Goal: Transaction & Acquisition: Purchase product/service

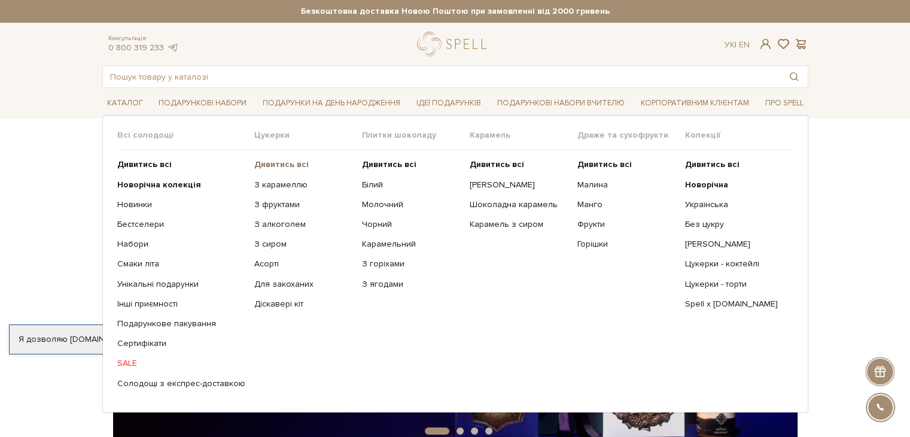
click at [257, 160] on b "Дивитись всі" at bounding box center [281, 164] width 54 height 10
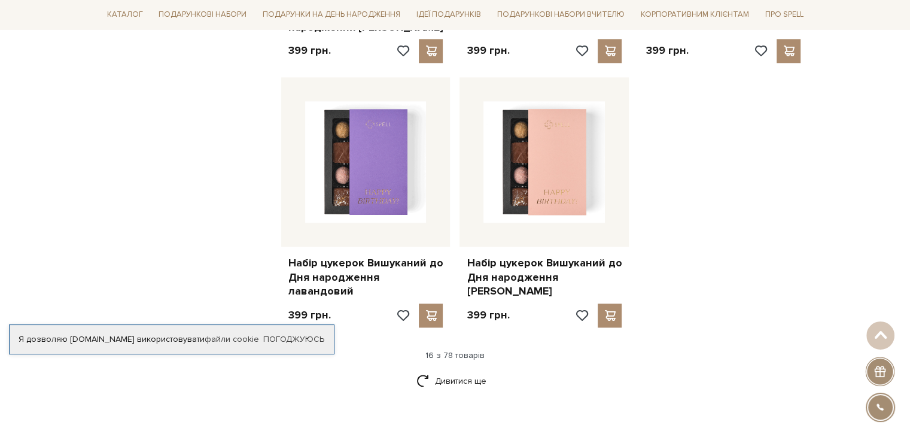
scroll to position [1495, 0]
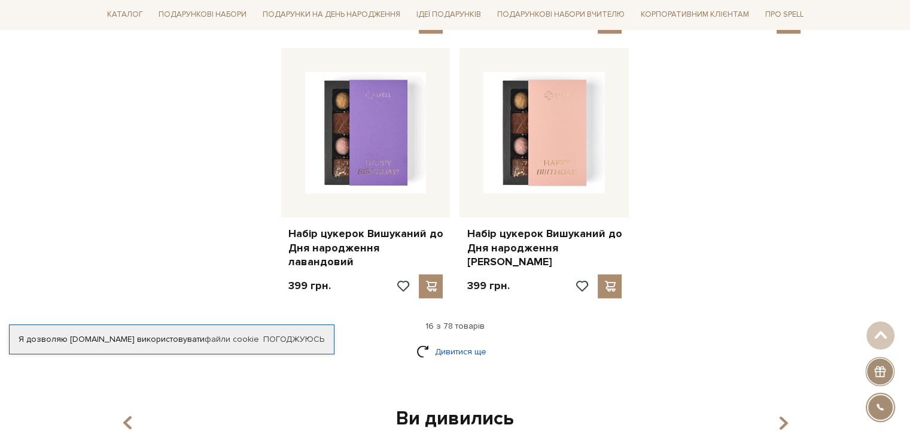
click at [438, 341] on link "Дивитися ще" at bounding box center [455, 351] width 78 height 21
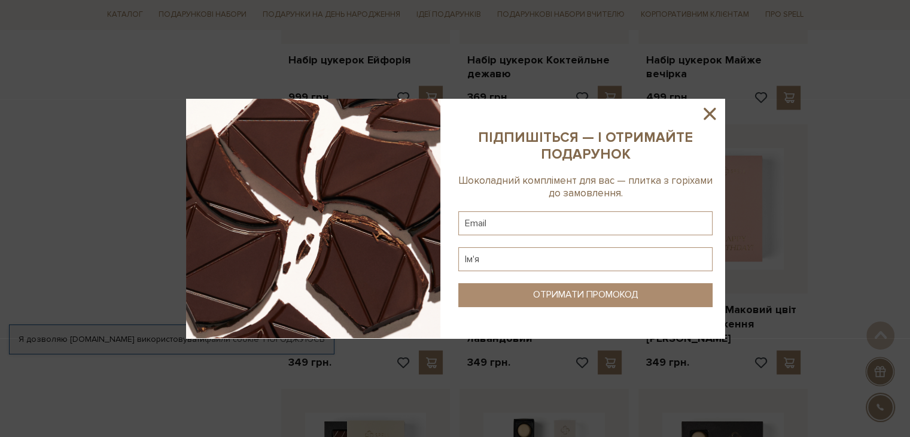
scroll to position [1974, 0]
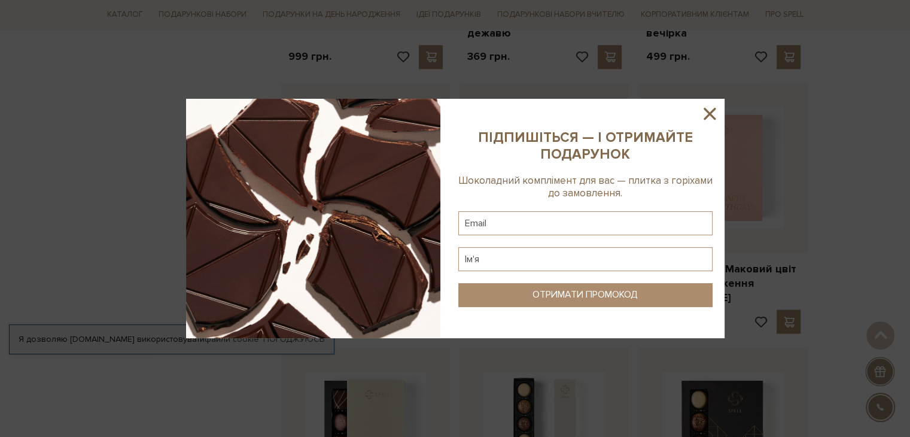
click at [703, 111] on icon at bounding box center [709, 113] width 20 height 20
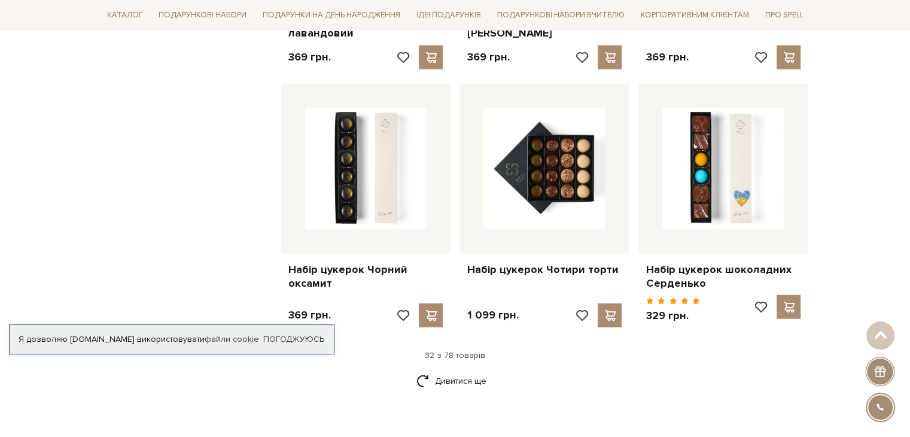
scroll to position [2811, 0]
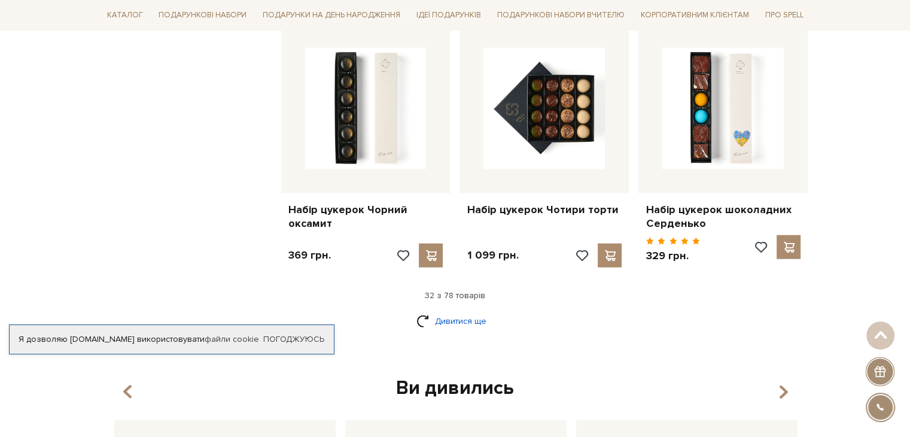
click at [457, 310] on link "Дивитися ще" at bounding box center [455, 320] width 78 height 21
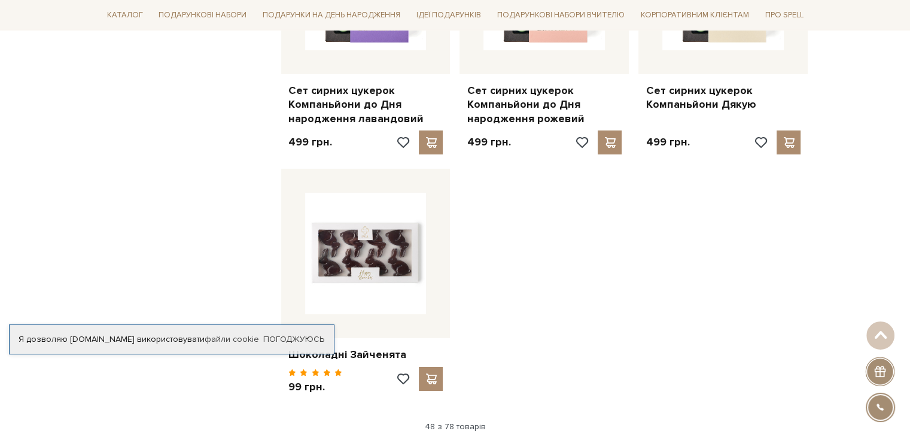
scroll to position [4246, 0]
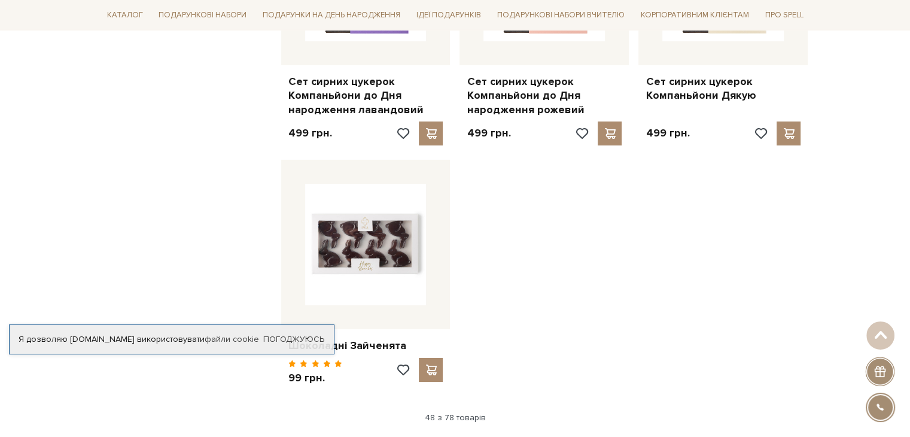
click at [435, 432] on link "Дивитися ще" at bounding box center [455, 442] width 78 height 21
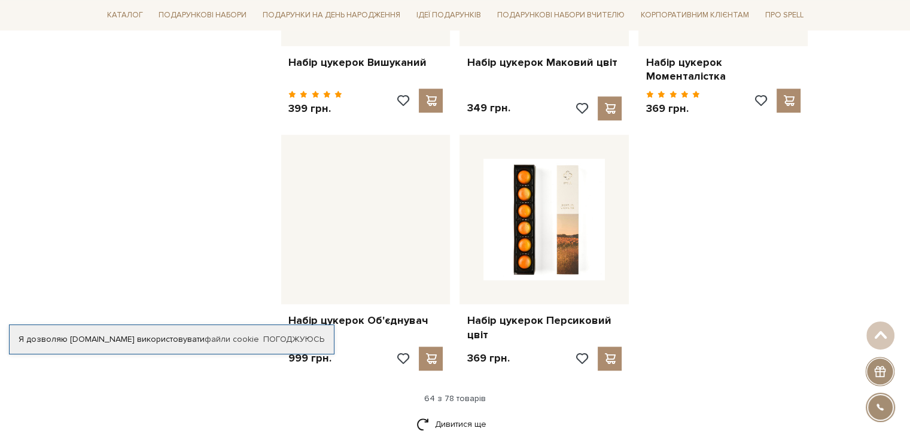
scroll to position [5562, 0]
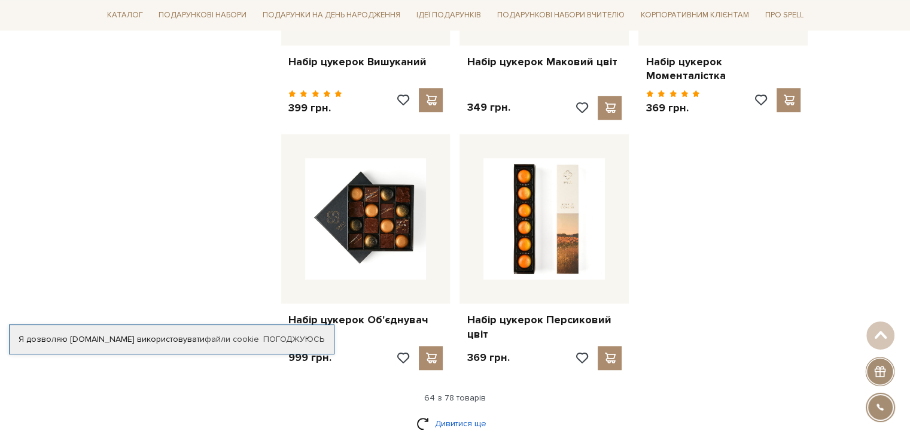
click at [450, 413] on link "Дивитися ще" at bounding box center [455, 423] width 78 height 21
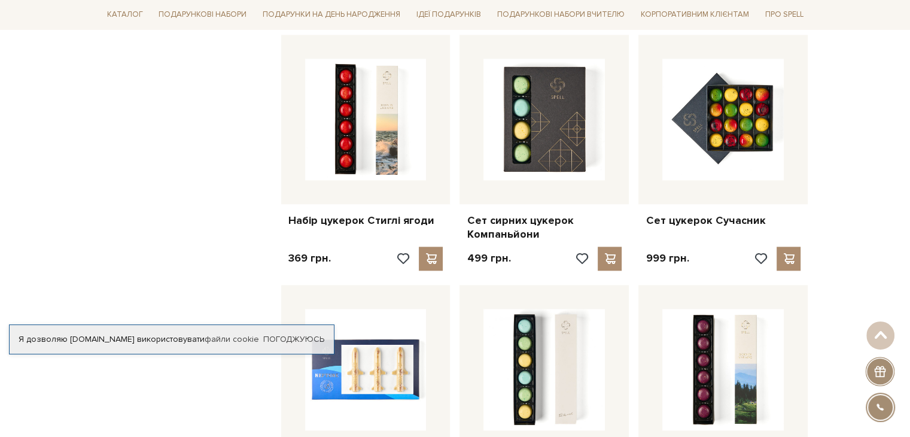
scroll to position [5921, 0]
